Goal: Information Seeking & Learning: Learn about a topic

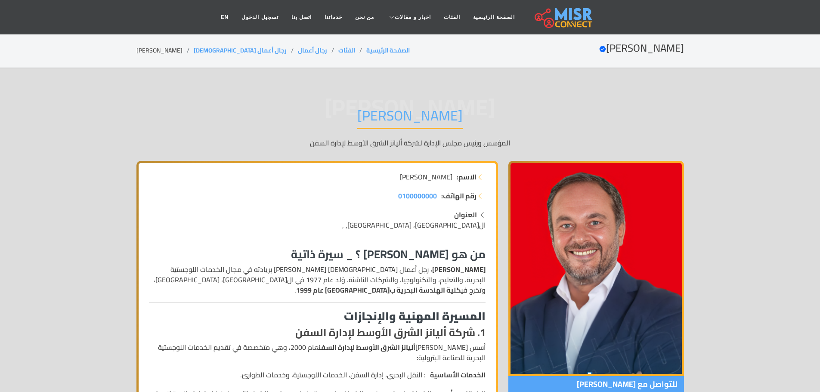
click at [285, 126] on div "[PERSON_NAME] [PERSON_NAME] ورئيس مجلس الإدارة لشركة أليانز الشرق الأوسط لإدارة…" at bounding box center [410, 127] width 548 height 67
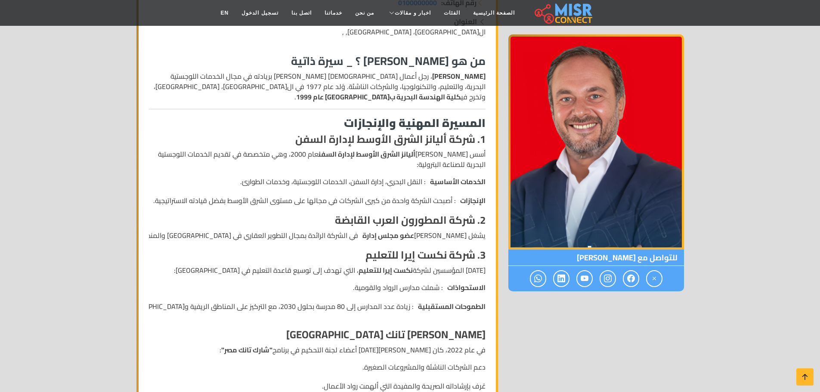
scroll to position [194, 0]
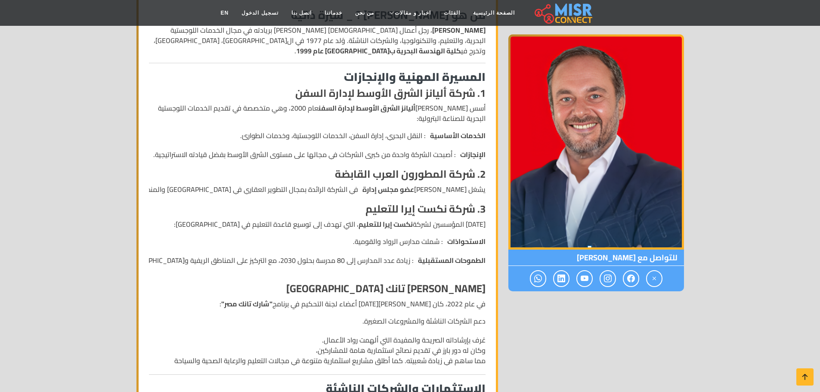
scroll to position [219, 0]
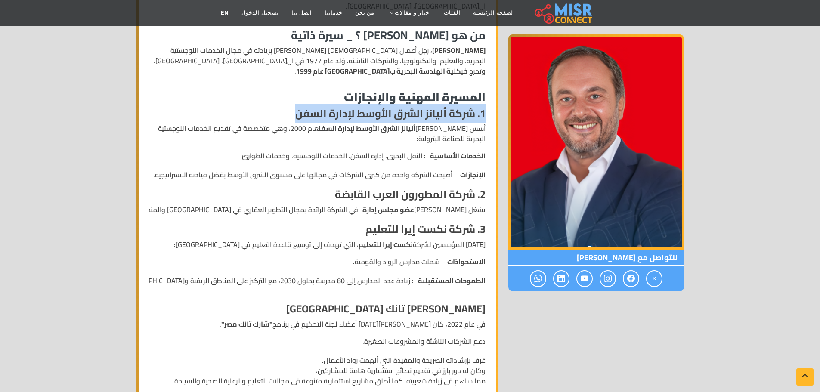
drag, startPoint x: 298, startPoint y: 115, endPoint x: 488, endPoint y: 115, distance: 189.9
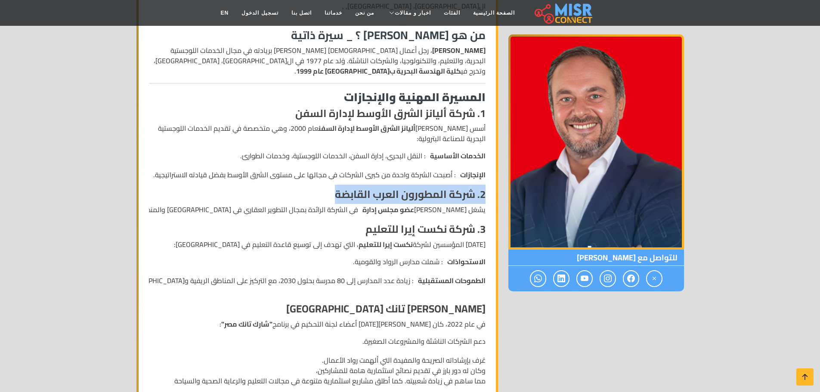
drag, startPoint x: 335, startPoint y: 198, endPoint x: 490, endPoint y: 193, distance: 154.6
click at [357, 232] on h4 "3. شركة نكست إيرا للتعليم" at bounding box center [317, 229] width 337 height 12
click at [180, 243] on p "[DATE] المؤسسين لشركة نكست إيرا للتعليم ، التي تهدف إلى توسيع قاعدة التعليم في …" at bounding box center [317, 244] width 337 height 10
click at [154, 285] on li "الاستحواذات : شملت مدارس الرواد والقومية. الطموحات المستقبلية : زيادة عدد المدا…" at bounding box center [317, 276] width 337 height 38
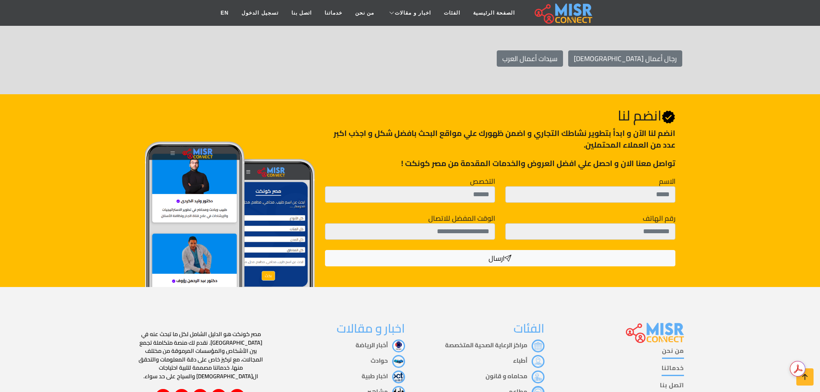
scroll to position [1511, 0]
